Goal: Task Accomplishment & Management: Complete application form

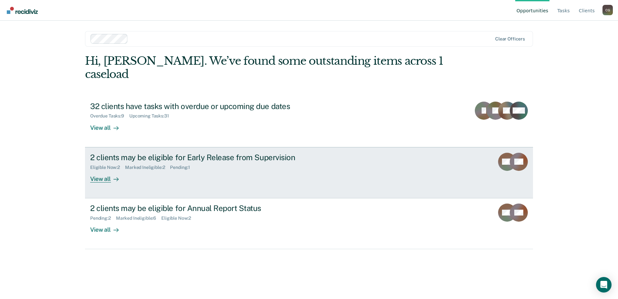
click at [102, 170] on div "View all" at bounding box center [108, 176] width 36 height 13
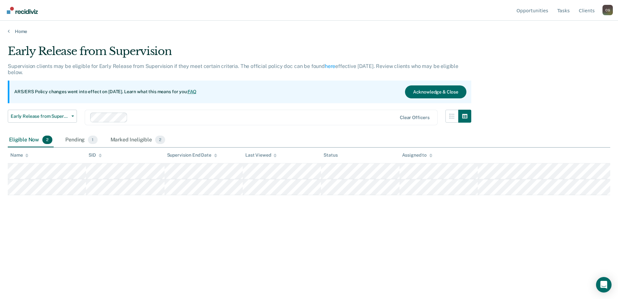
click at [37, 141] on div "Eligible Now 2" at bounding box center [31, 140] width 46 height 14
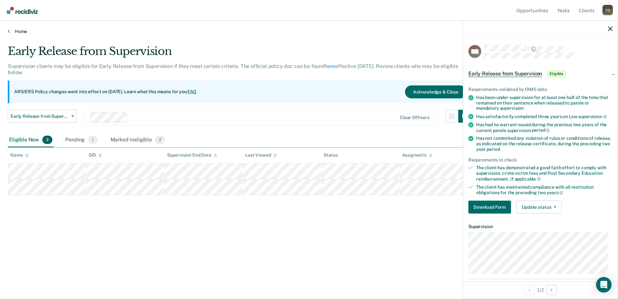
click at [335, 34] on link "Home" at bounding box center [309, 31] width 603 height 6
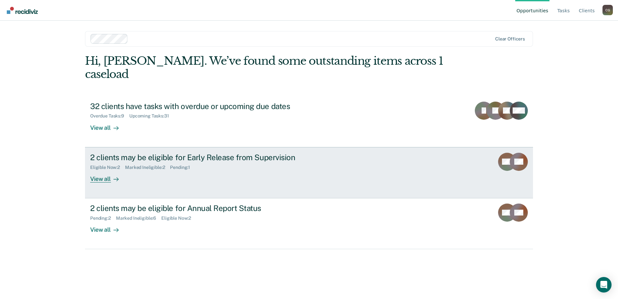
click at [110, 170] on div "View all" at bounding box center [108, 176] width 36 height 13
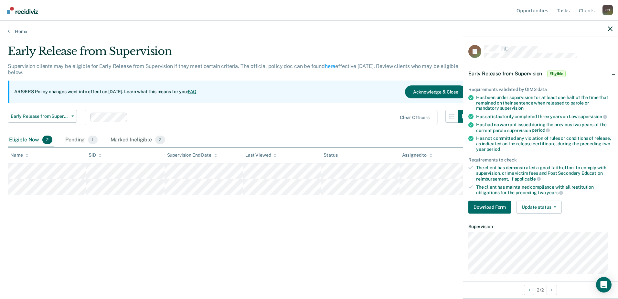
scroll to position [32, 0]
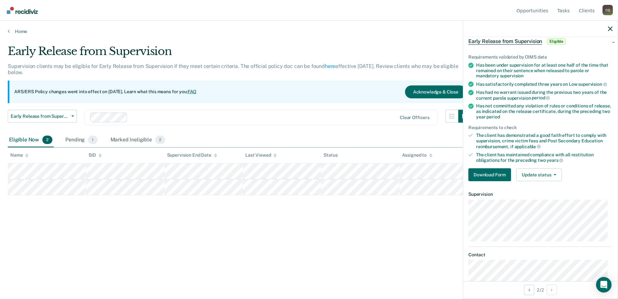
click at [613, 30] on div at bounding box center [540, 29] width 155 height 16
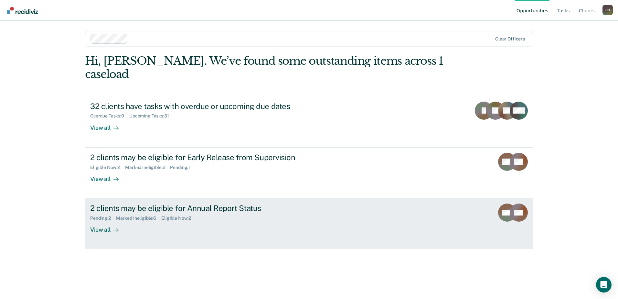
click at [164, 203] on div "2 clients may be eligible for Annual Report Status" at bounding box center [203, 207] width 227 height 9
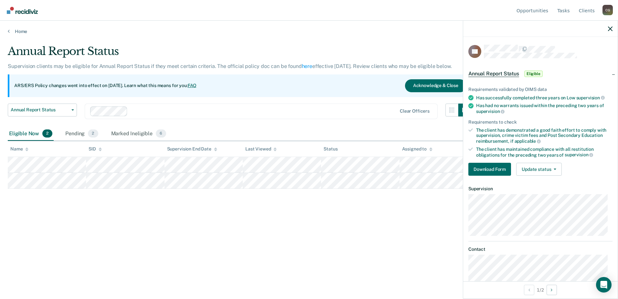
click at [380, 202] on div "Annual Report Status Supervision clients may be eligible for Annual Report Stat…" at bounding box center [309, 148] width 603 height 206
click at [613, 30] on div at bounding box center [540, 29] width 155 height 16
click at [610, 28] on icon "button" at bounding box center [610, 29] width 5 height 5
click at [348, 213] on div "Annual Report Status Supervision clients may be eligible for Annual Report Stat…" at bounding box center [309, 148] width 603 height 206
click at [380, 102] on div "Annual Report Status Supervision clients may be eligible for Annual Report Stat…" at bounding box center [240, 86] width 464 height 82
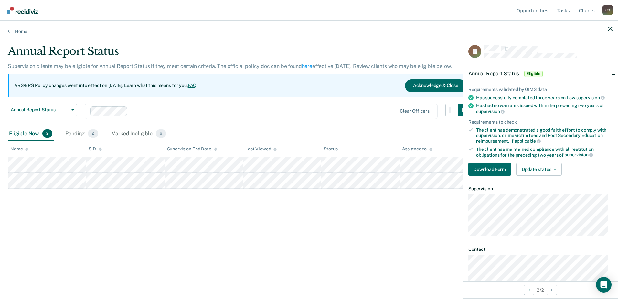
click at [377, 95] on div "ARS/ERS Policy changes went into effect on July 21, 2025. Learn what this means…" at bounding box center [240, 85] width 464 height 23
click at [609, 28] on icon "button" at bounding box center [610, 29] width 5 height 5
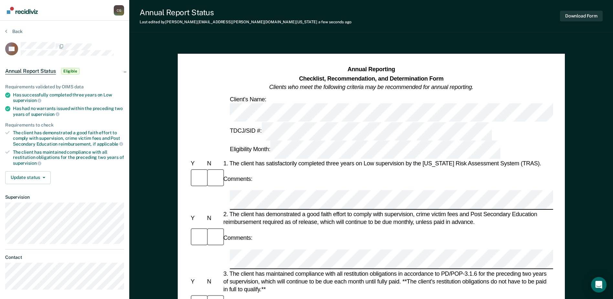
drag, startPoint x: 429, startPoint y: 24, endPoint x: 398, endPoint y: 27, distance: 31.9
drag, startPoint x: 398, startPoint y: 27, endPoint x: 423, endPoint y: 17, distance: 27.4
click at [422, 17] on div "Annual Report Status Last edited by Cora.Grice@tdcj.texas.gov a few seconds ago…" at bounding box center [371, 16] width 484 height 32
click at [584, 15] on button "Download Form" at bounding box center [581, 16] width 43 height 11
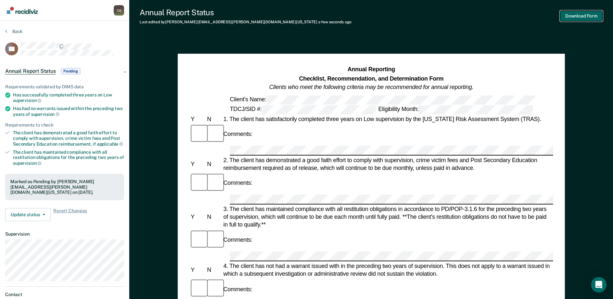
click at [573, 18] on button "Download Form" at bounding box center [581, 16] width 43 height 11
click at [27, 69] on span "Annual Report Status" at bounding box center [30, 71] width 51 height 6
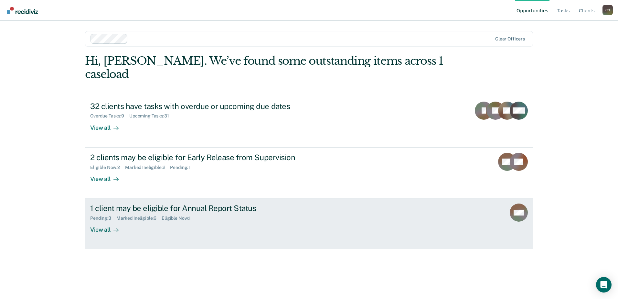
click at [98, 221] on div "View all" at bounding box center [108, 227] width 36 height 13
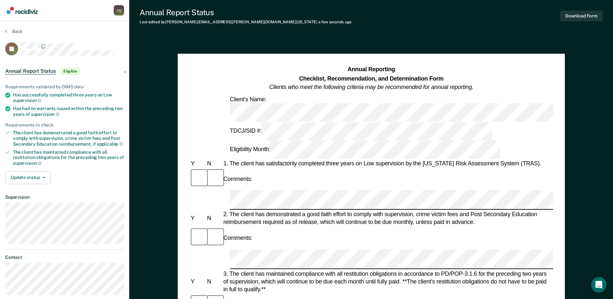
click at [499, 53] on div "Annual Reporting Checklist, Recommendation, and Determination Form Clients who …" at bounding box center [371, 304] width 387 height 508
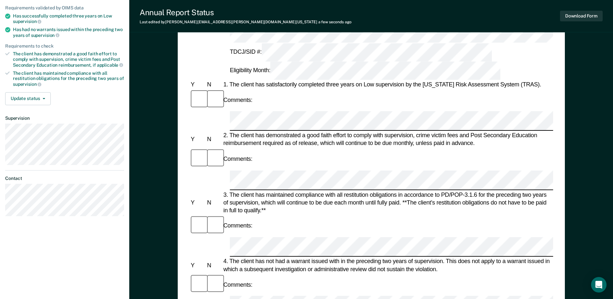
scroll to position [129, 0]
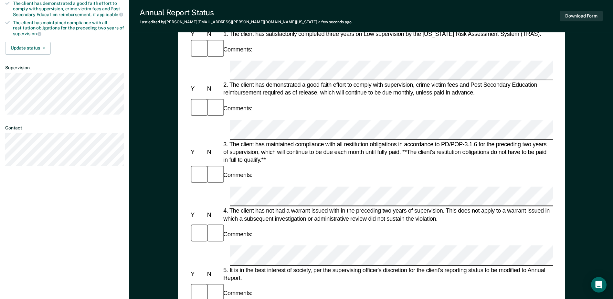
click at [503, 140] on div "3. The client has maintained compliance with all restitution obligations in acc…" at bounding box center [387, 152] width 331 height 24
click at [482, 140] on div "3. The client has maintained compliance with all restitution obligations in acc…" at bounding box center [387, 152] width 331 height 24
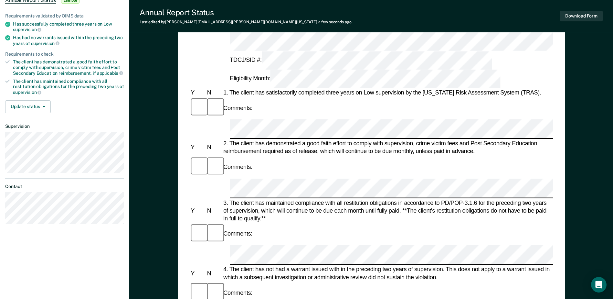
scroll to position [65, 0]
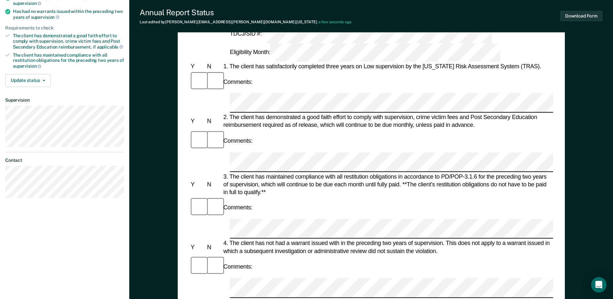
scroll to position [65, 0]
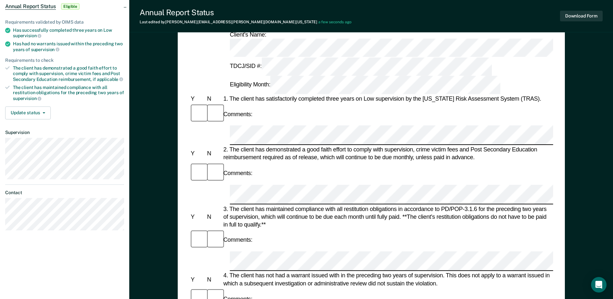
click at [207, 162] on div at bounding box center [214, 173] width 16 height 22
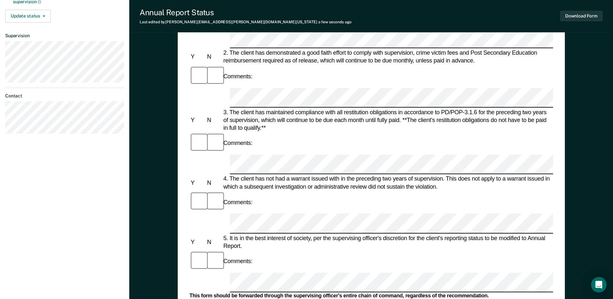
scroll to position [162, 0]
click at [533, 233] on div "5. It is in the best interest of society, per the supervising officer's discret…" at bounding box center [387, 241] width 331 height 16
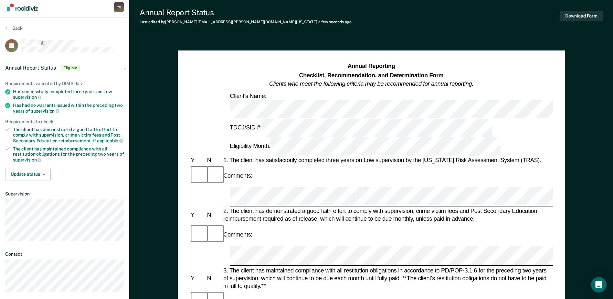
scroll to position [0, 0]
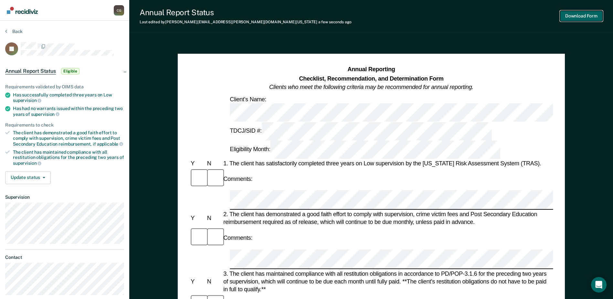
click at [582, 16] on button "Download Form" at bounding box center [581, 16] width 43 height 11
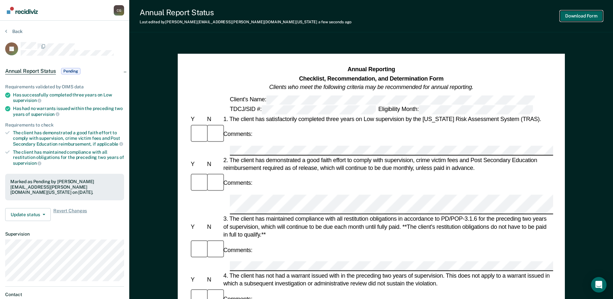
click at [576, 18] on button "Download Form" at bounding box center [581, 16] width 43 height 11
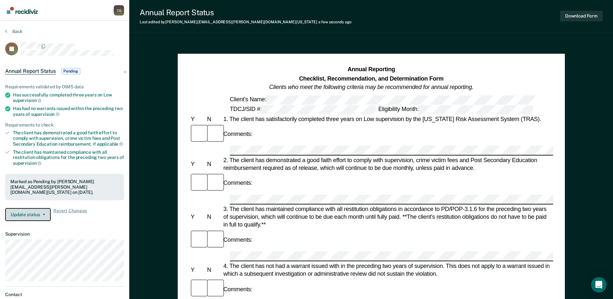
click at [42, 210] on button "Update status" at bounding box center [28, 214] width 46 height 13
click at [34, 210] on button "Update status" at bounding box center [28, 214] width 46 height 13
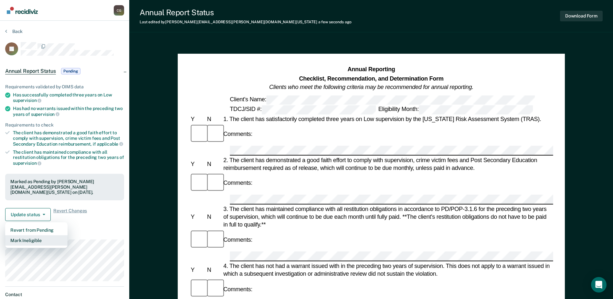
click at [23, 236] on button "Mark Ineligible" at bounding box center [36, 240] width 62 height 10
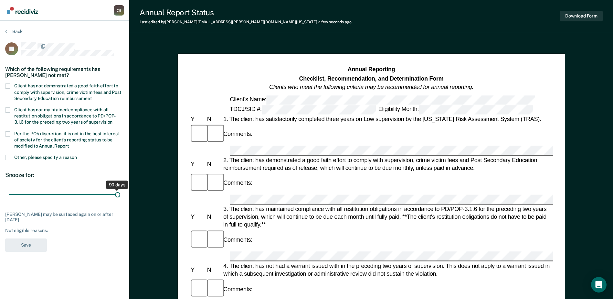
drag, startPoint x: 45, startPoint y: 192, endPoint x: 130, endPoint y: 216, distance: 87.7
click at [120, 200] on input "range" at bounding box center [64, 194] width 111 height 11
drag, startPoint x: 118, startPoint y: 195, endPoint x: 10, endPoint y: 203, distance: 108.3
type input "1"
click at [10, 200] on input "range" at bounding box center [64, 194] width 111 height 11
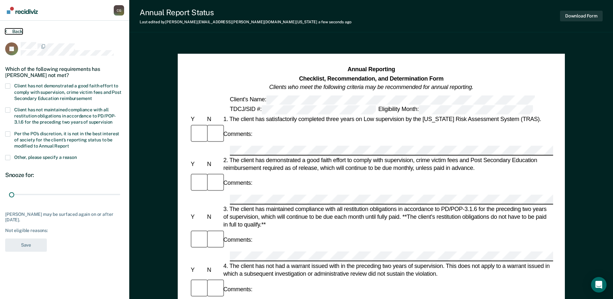
click at [11, 32] on button "Back" at bounding box center [13, 31] width 17 height 6
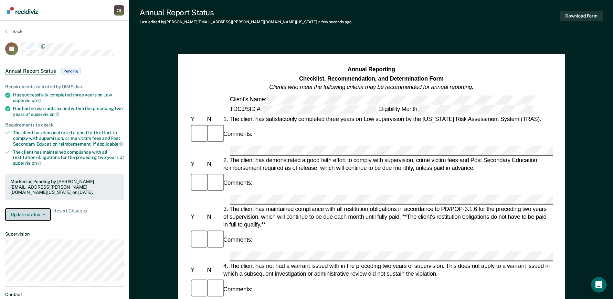
click at [24, 209] on button "Update status" at bounding box center [28, 214] width 46 height 13
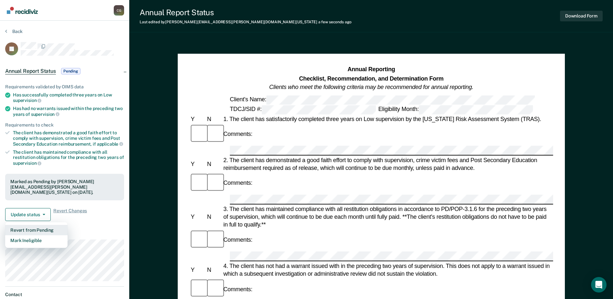
click at [37, 225] on button "Revert from Pending" at bounding box center [36, 230] width 62 height 10
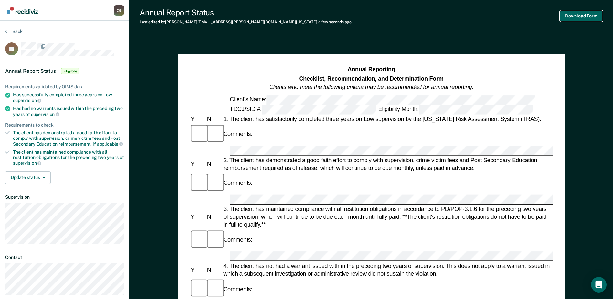
click at [579, 15] on button "Download Form" at bounding box center [581, 16] width 43 height 11
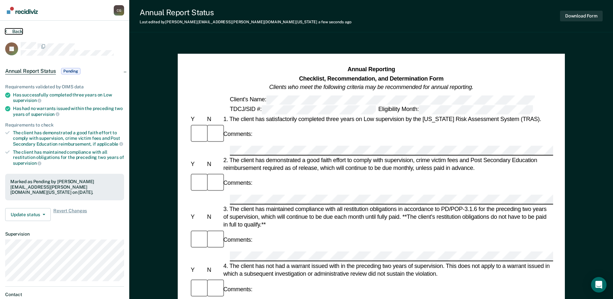
click at [10, 30] on button "Back" at bounding box center [13, 31] width 17 height 6
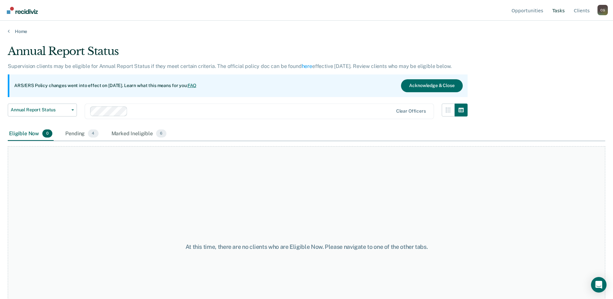
click at [557, 9] on link "Tasks" at bounding box center [558, 10] width 15 height 21
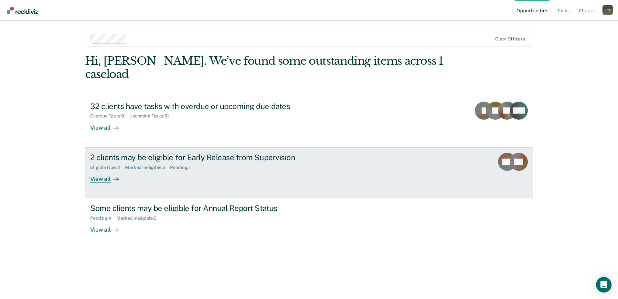
click at [100, 165] on div "Eligible Now : 2" at bounding box center [107, 167] width 35 height 5
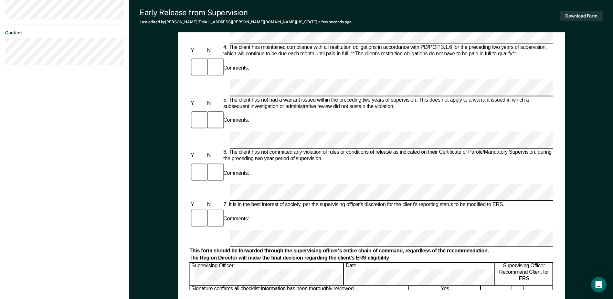
scroll to position [259, 0]
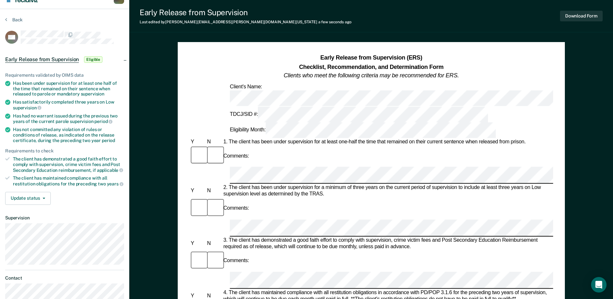
scroll to position [0, 0]
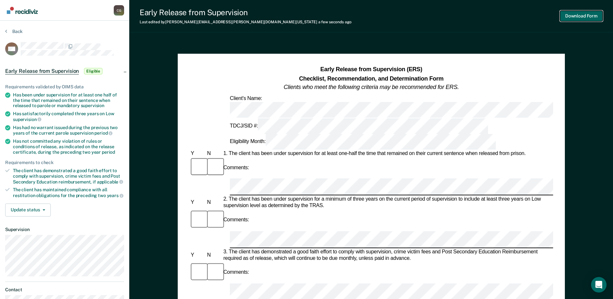
click at [579, 16] on button "Download Form" at bounding box center [581, 16] width 43 height 11
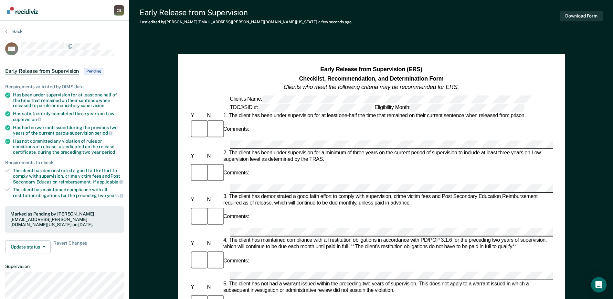
click at [160, 34] on div "Early Release from Supervision Last edited by Cora.Grice@tdcj.texas.gov a few s…" at bounding box center [371, 289] width 484 height 579
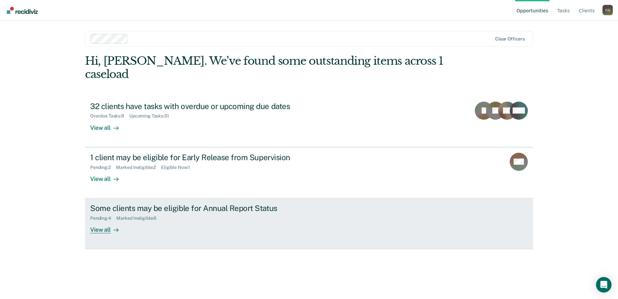
click at [127, 203] on div "Some clients may be eligible for Annual Report Status" at bounding box center [203, 207] width 227 height 9
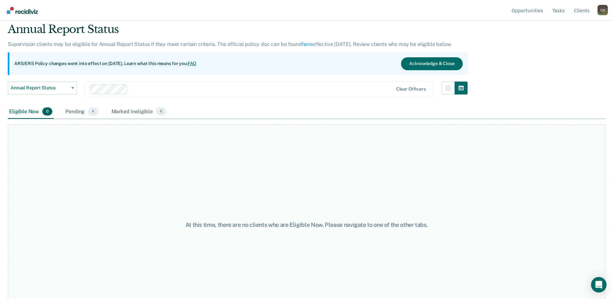
scroll to position [32, 0]
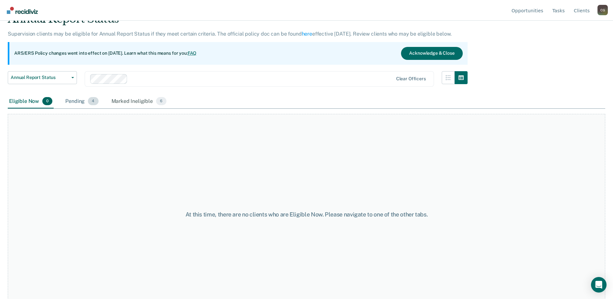
click at [74, 100] on div "Pending 4" at bounding box center [82, 101] width 36 height 14
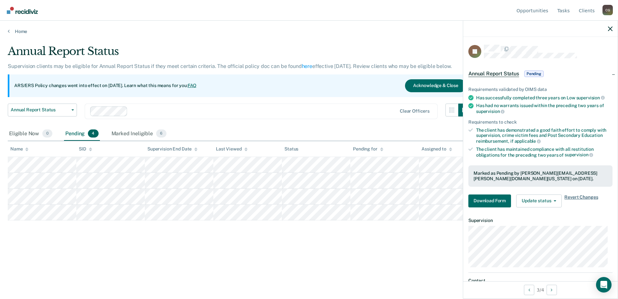
click at [569, 195] on span "Revert Changes" at bounding box center [581, 200] width 34 height 13
click at [574, 194] on span "Revert Changes" at bounding box center [581, 200] width 34 height 13
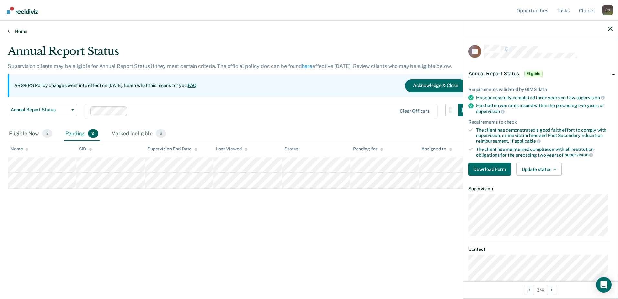
click at [12, 28] on link "Home" at bounding box center [309, 31] width 603 height 6
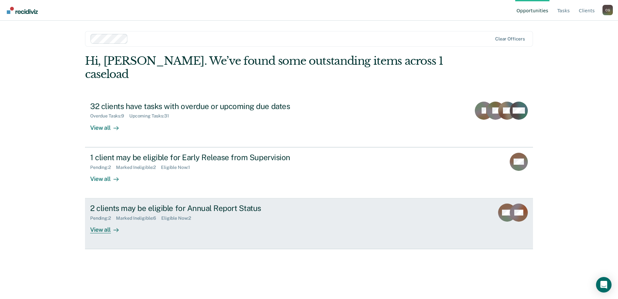
click at [139, 203] on div "2 clients may be eligible for Annual Report Status" at bounding box center [203, 207] width 227 height 9
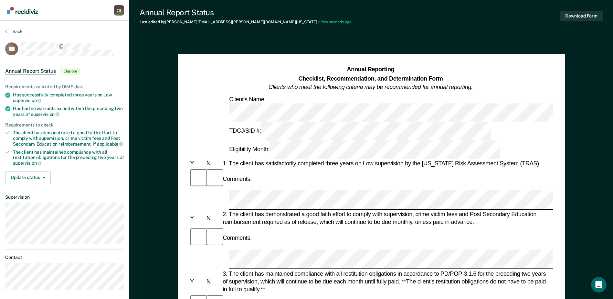
scroll to position [0, 1997]
click at [214, 190] on div at bounding box center [371, 200] width 364 height 20
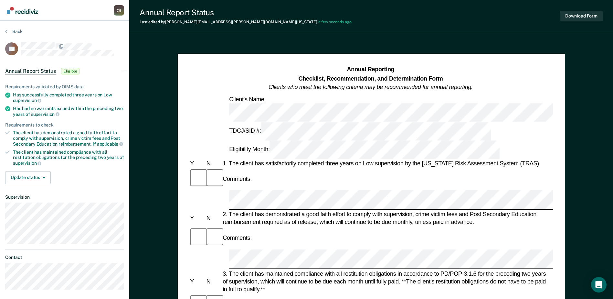
click at [37, 179] on button "Update status" at bounding box center [28, 177] width 46 height 13
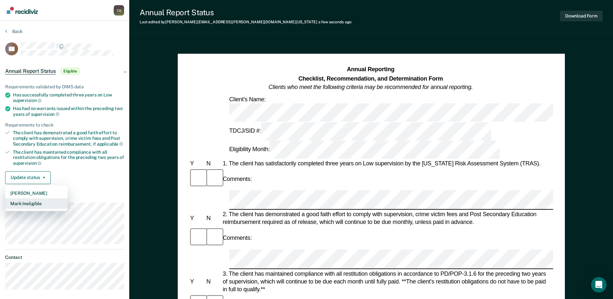
click at [29, 203] on button "Mark Ineligible" at bounding box center [36, 203] width 62 height 10
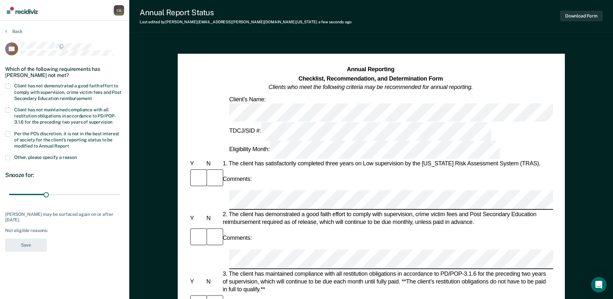
click at [9, 85] on span at bounding box center [7, 85] width 5 height 5
click at [92, 96] on input "Client has not demonstrated a good faith effort to comply with supervision, cri…" at bounding box center [92, 96] width 0 height 0
drag, startPoint x: 45, startPoint y: 194, endPoint x: 117, endPoint y: 201, distance: 72.8
type input "89"
click at [117, 200] on input "range" at bounding box center [64, 194] width 111 height 11
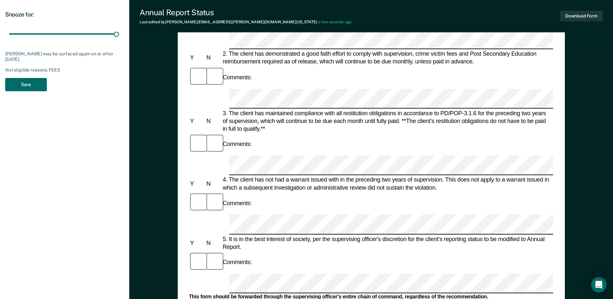
scroll to position [162, 0]
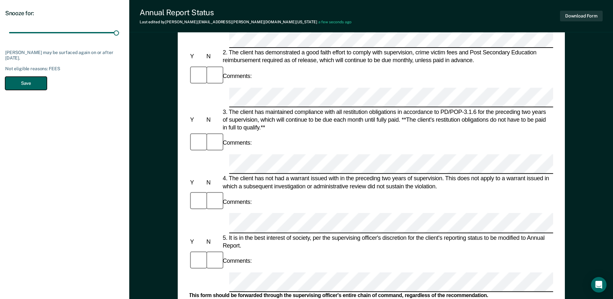
click at [29, 81] on button "Save" at bounding box center [26, 83] width 42 height 13
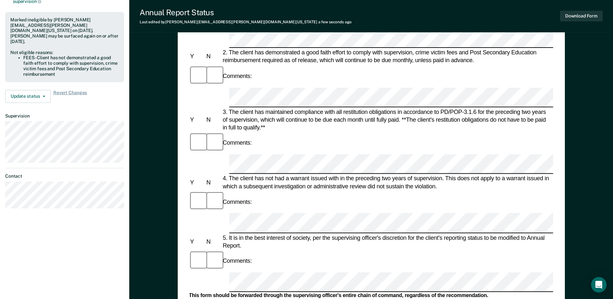
scroll to position [0, 0]
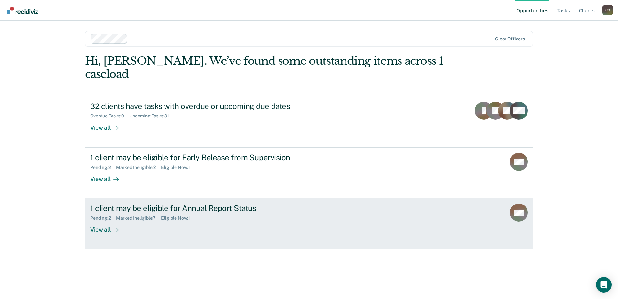
click at [104, 221] on div "View all" at bounding box center [108, 227] width 36 height 13
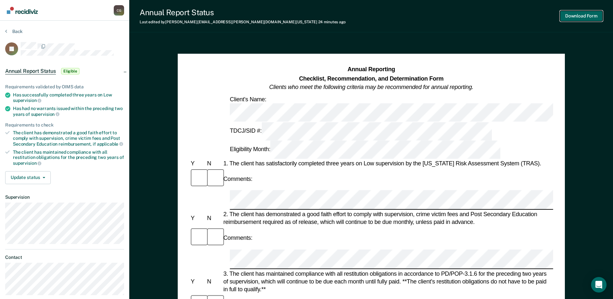
click at [596, 19] on button "Download Form" at bounding box center [581, 16] width 43 height 11
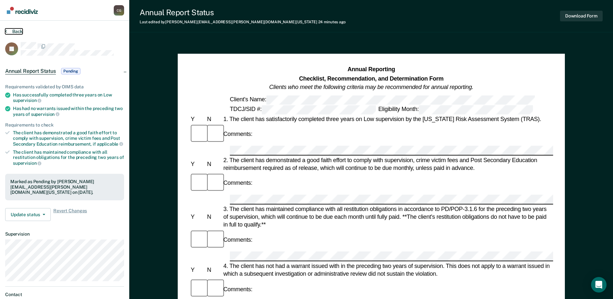
click at [17, 29] on button "Back" at bounding box center [13, 31] width 17 height 6
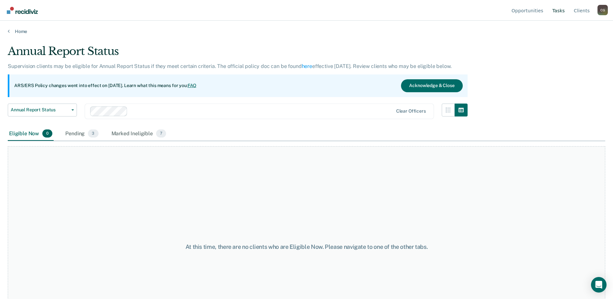
click at [565, 11] on link "Tasks" at bounding box center [558, 10] width 15 height 21
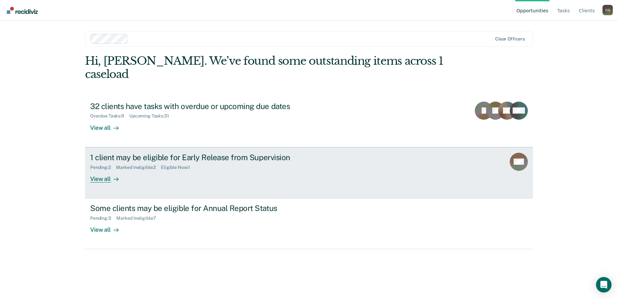
click at [211, 153] on div "1 client may be eligible for Early Release from Supervision" at bounding box center [203, 157] width 227 height 9
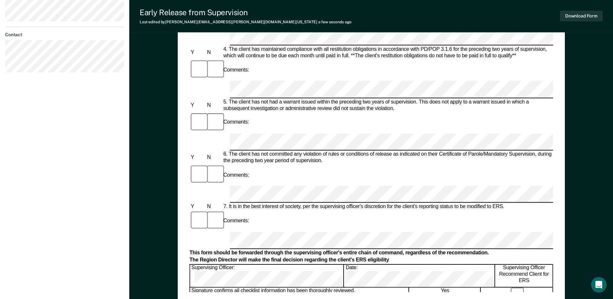
scroll to position [310, 0]
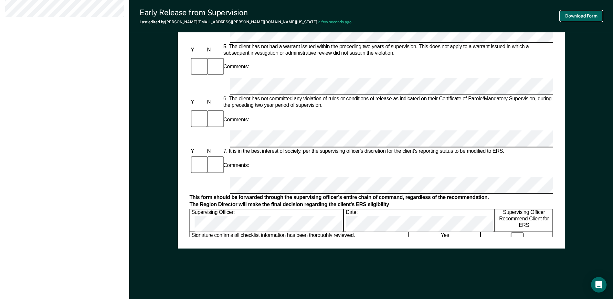
click at [574, 18] on button "Download Form" at bounding box center [581, 16] width 43 height 11
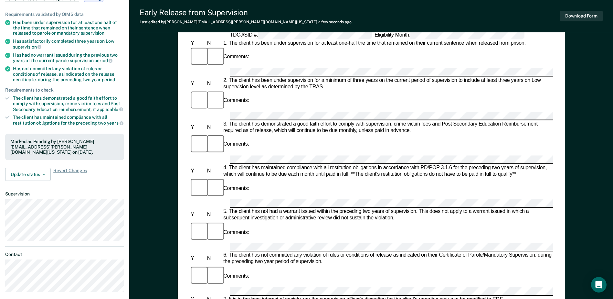
scroll to position [0, 0]
